Goal: Task Accomplishment & Management: Use online tool/utility

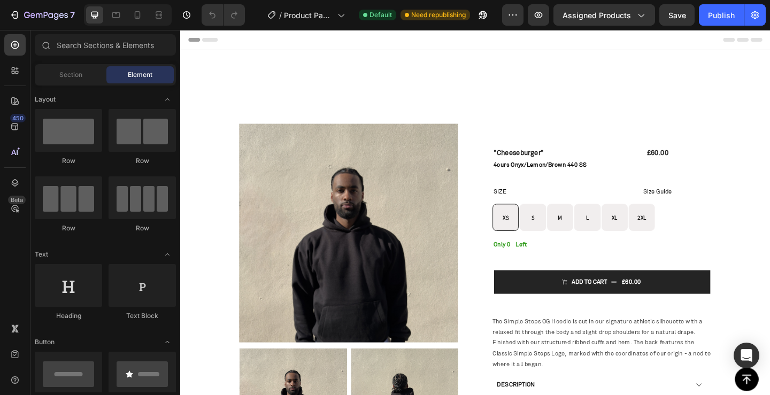
radio input "false"
click at [530, 259] on h2 "Only 0" at bounding box center [539, 264] width 39 height 14
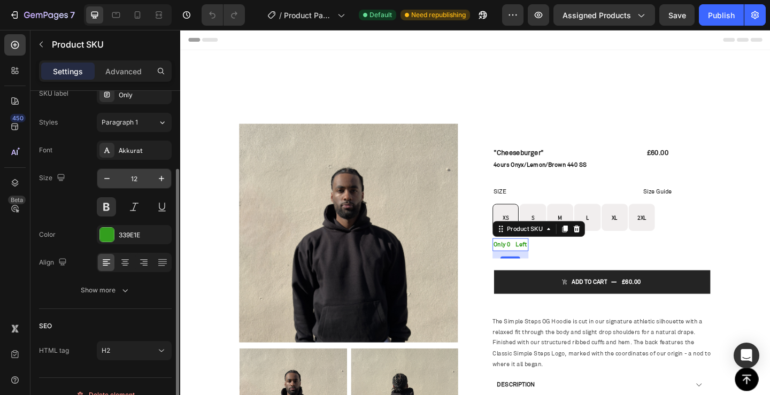
scroll to position [123, 0]
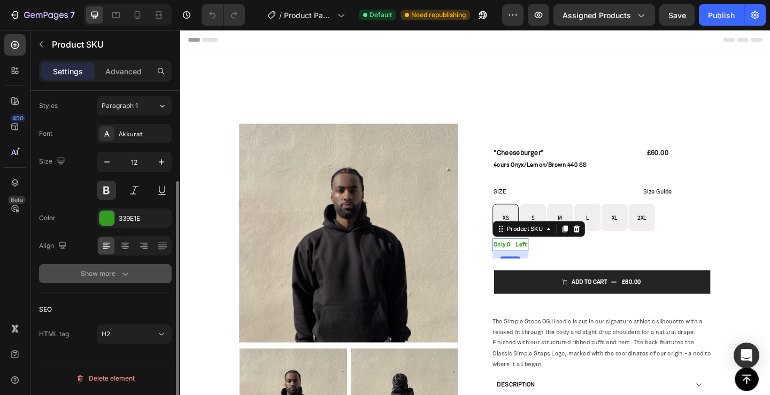
click at [129, 276] on icon "button" at bounding box center [125, 273] width 11 height 11
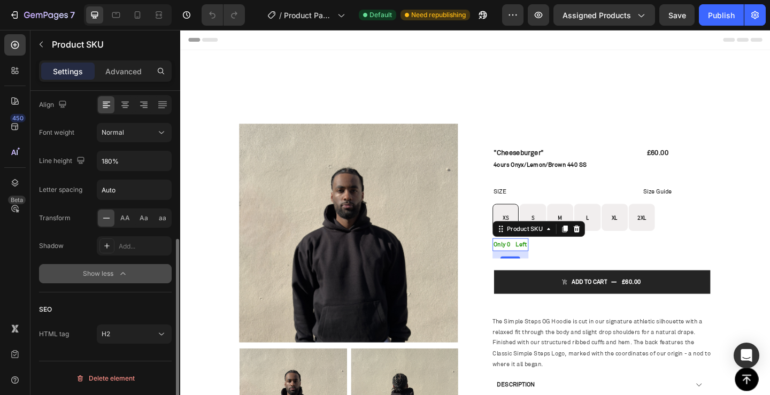
scroll to position [51, 0]
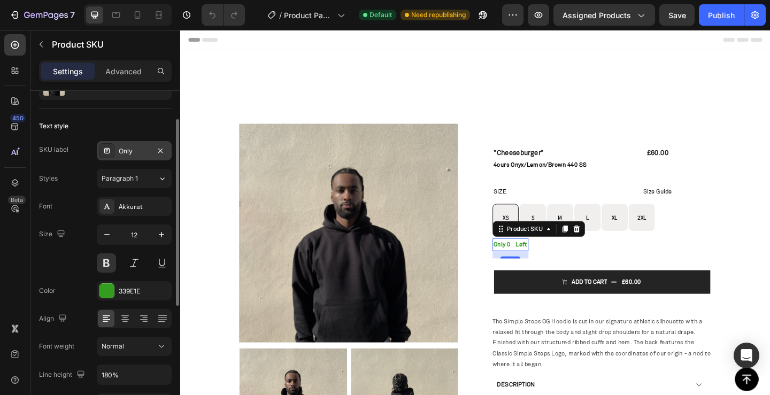
click at [121, 150] on div "Only" at bounding box center [134, 151] width 31 height 10
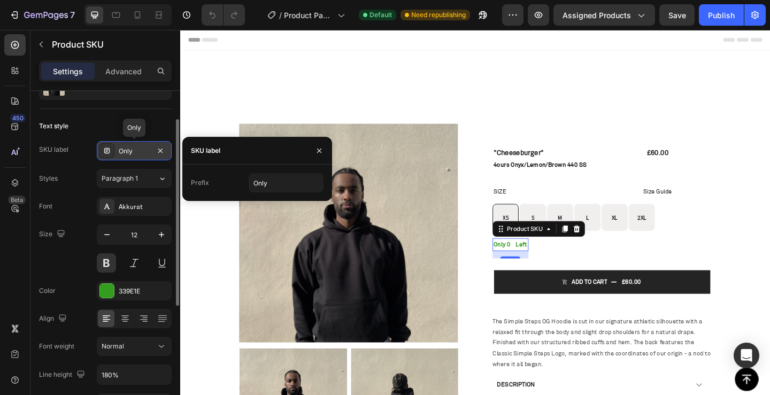
click at [121, 150] on div "Only" at bounding box center [134, 151] width 31 height 10
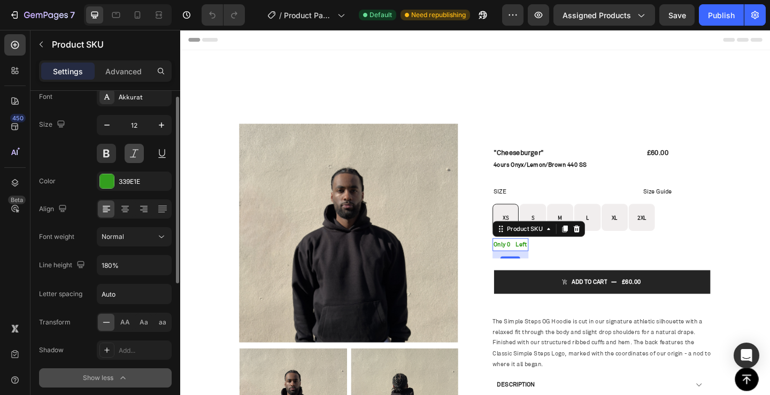
scroll to position [107, 0]
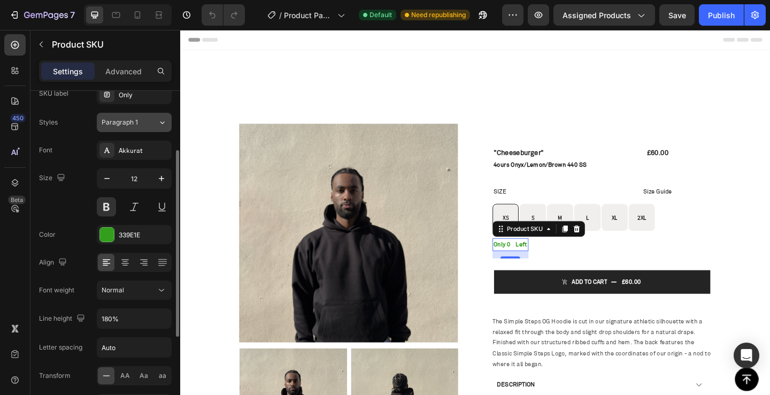
click at [143, 129] on button "Paragraph 1" at bounding box center [134, 122] width 75 height 19
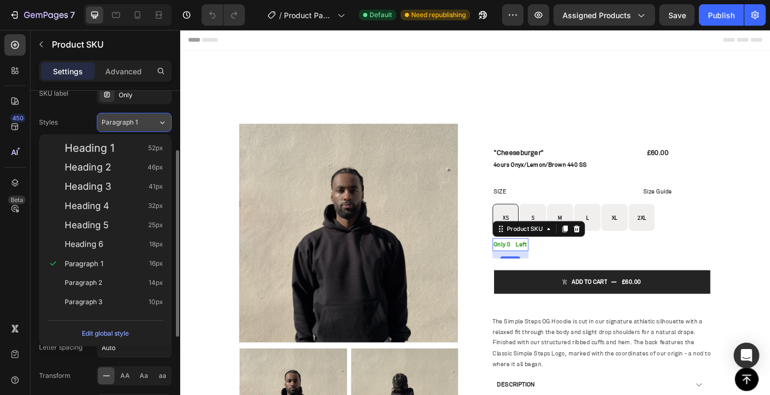
click at [143, 129] on button "Paragraph 1" at bounding box center [134, 122] width 75 height 19
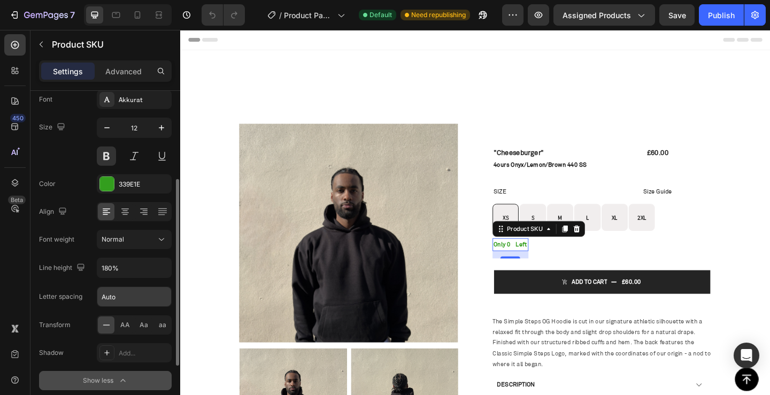
scroll to position [0, 0]
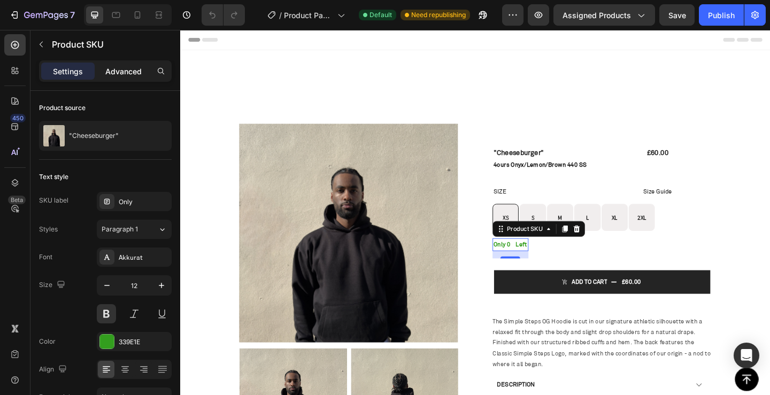
click at [137, 66] on p "Advanced" at bounding box center [123, 71] width 36 height 11
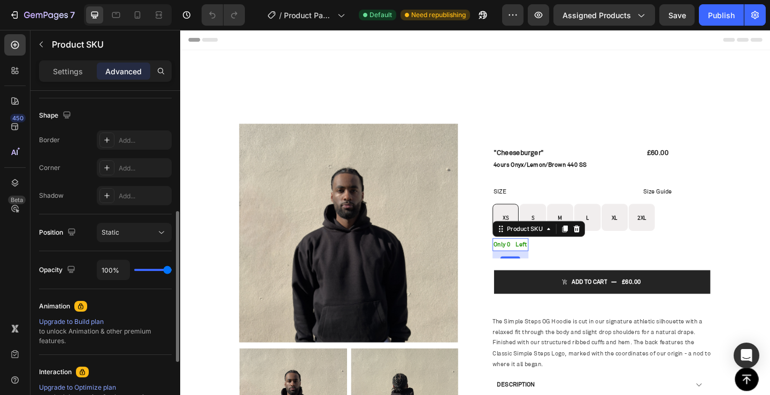
scroll to position [374, 0]
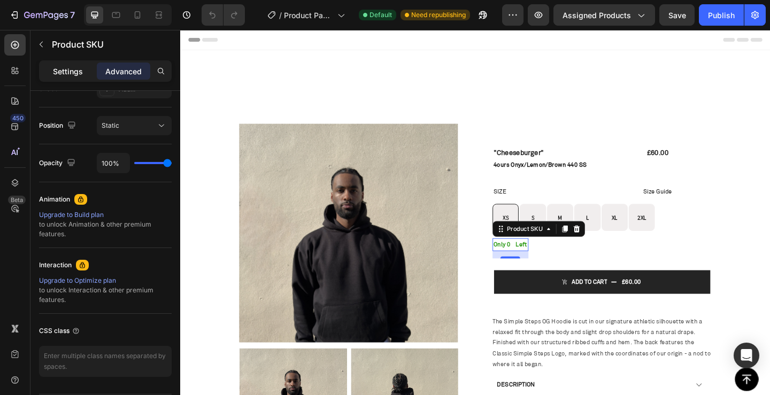
click at [69, 76] on p "Settings" at bounding box center [68, 71] width 30 height 11
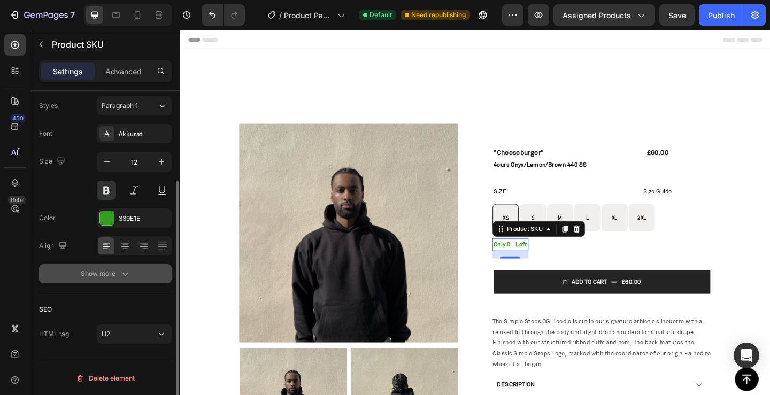
scroll to position [0, 0]
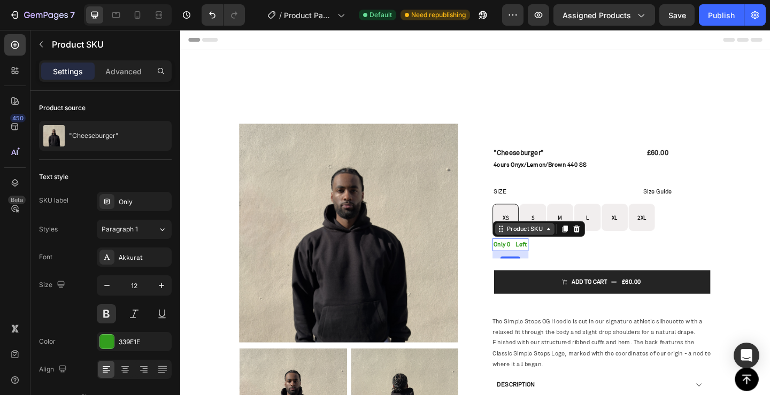
click at [556, 250] on div "Product SKU" at bounding box center [554, 247] width 43 height 10
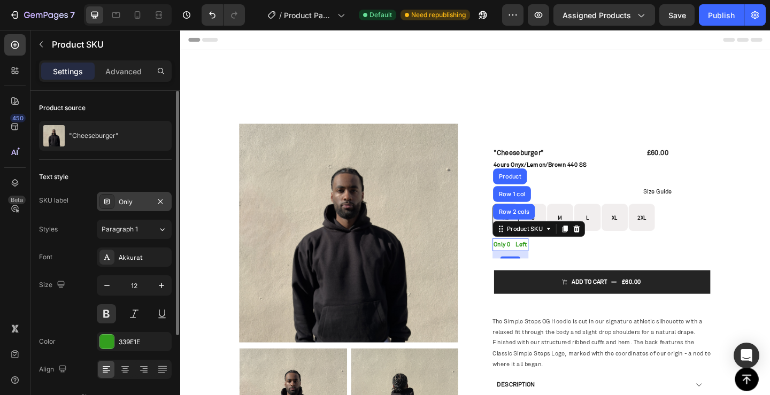
click at [136, 203] on div "Only" at bounding box center [134, 202] width 31 height 10
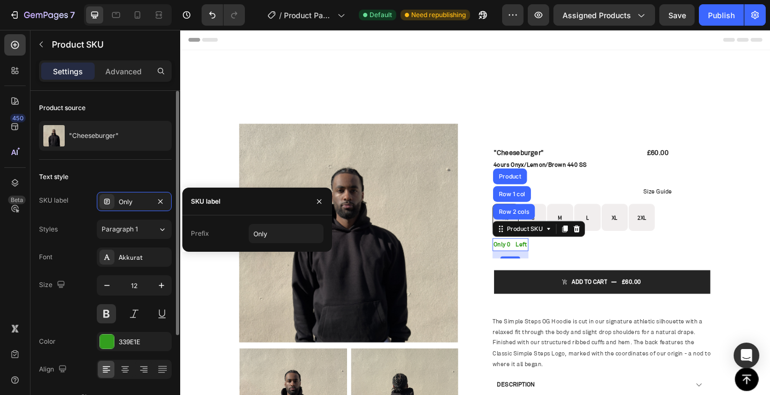
click at [84, 203] on div "SKU label Only" at bounding box center [105, 201] width 133 height 19
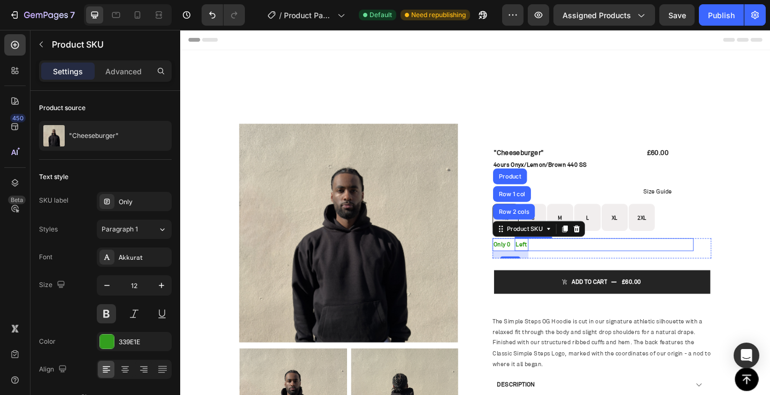
click at [545, 262] on p "Left" at bounding box center [641, 264] width 192 height 12
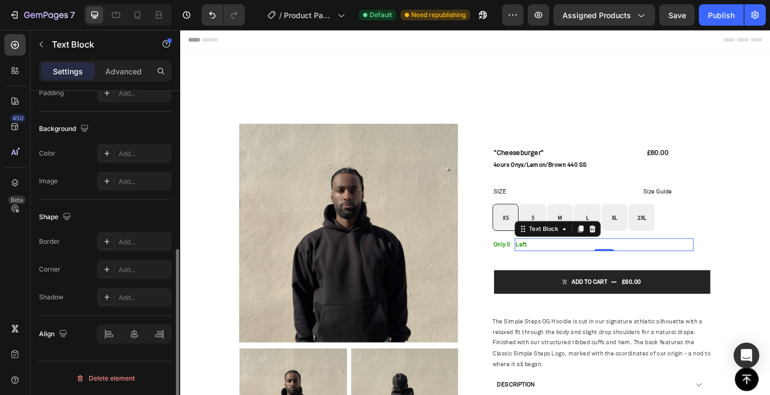
scroll to position [32, 0]
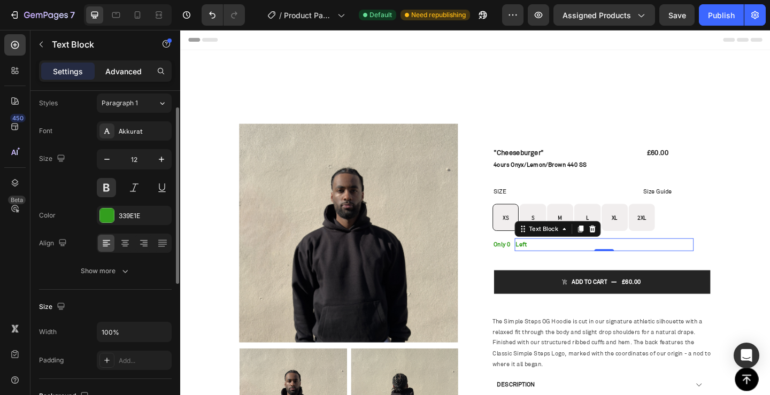
click at [125, 76] on p "Advanced" at bounding box center [123, 71] width 36 height 11
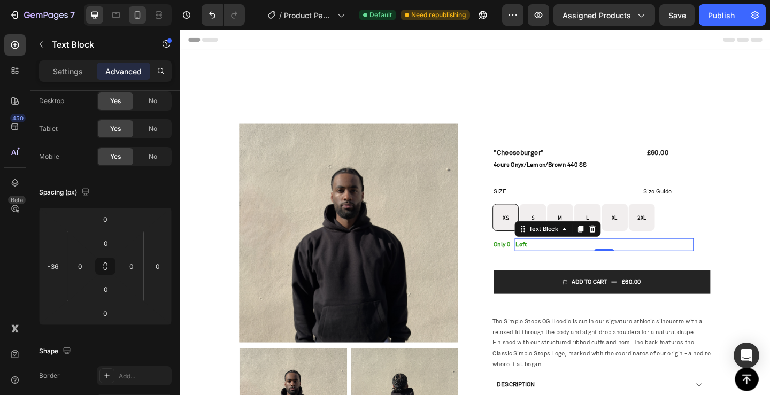
drag, startPoint x: 133, startPoint y: 18, endPoint x: 628, endPoint y: 239, distance: 541.5
click at [134, 17] on icon at bounding box center [137, 15] width 11 height 11
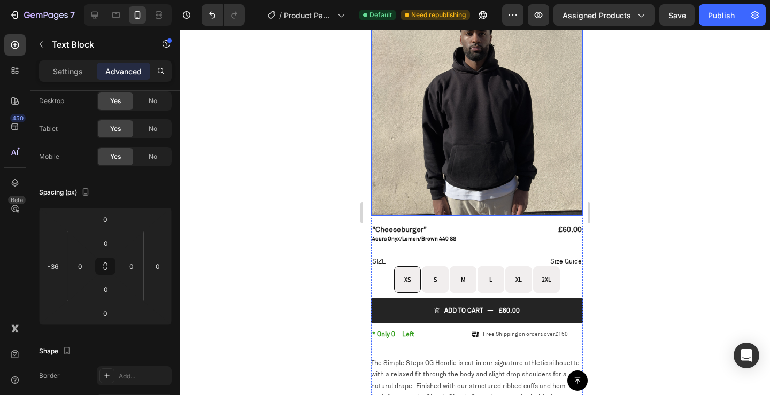
scroll to position [214, 0]
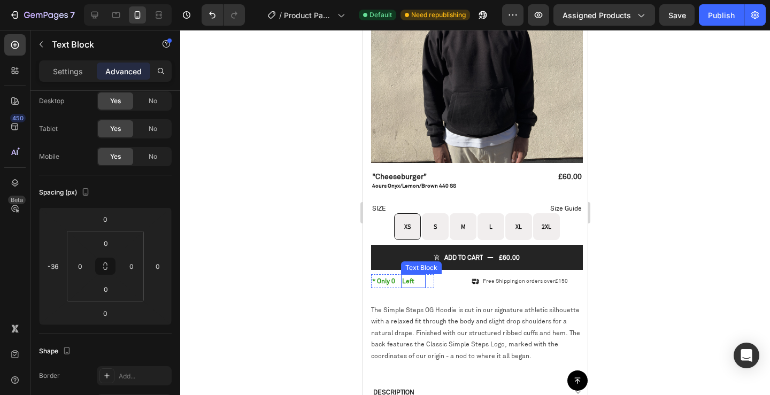
click at [414, 275] on p "Left" at bounding box center [412, 281] width 22 height 12
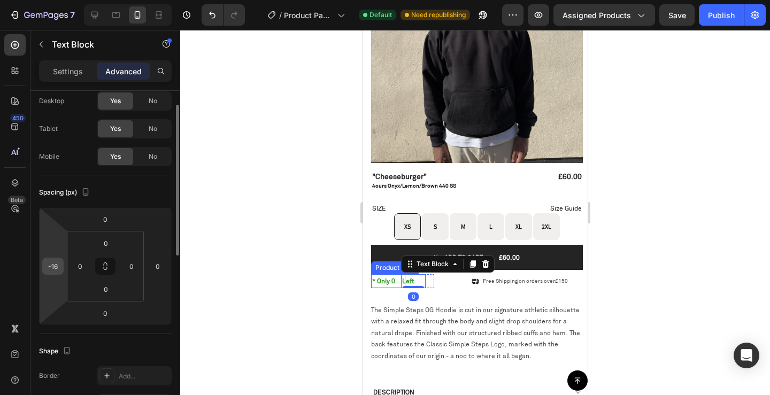
click at [51, 265] on input "-16" at bounding box center [53, 266] width 16 height 16
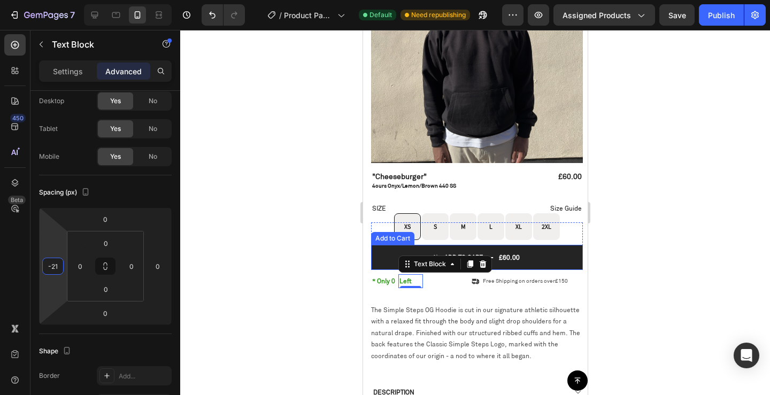
type input "-22"
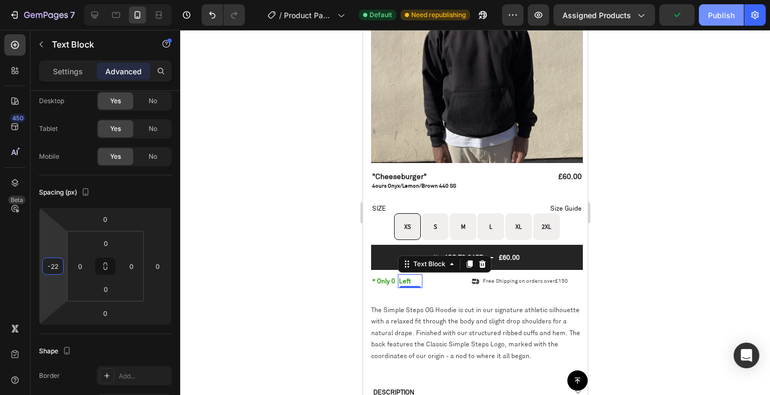
click at [735, 22] on button "Publish" at bounding box center [721, 14] width 45 height 21
